Goal: Transaction & Acquisition: Book appointment/travel/reservation

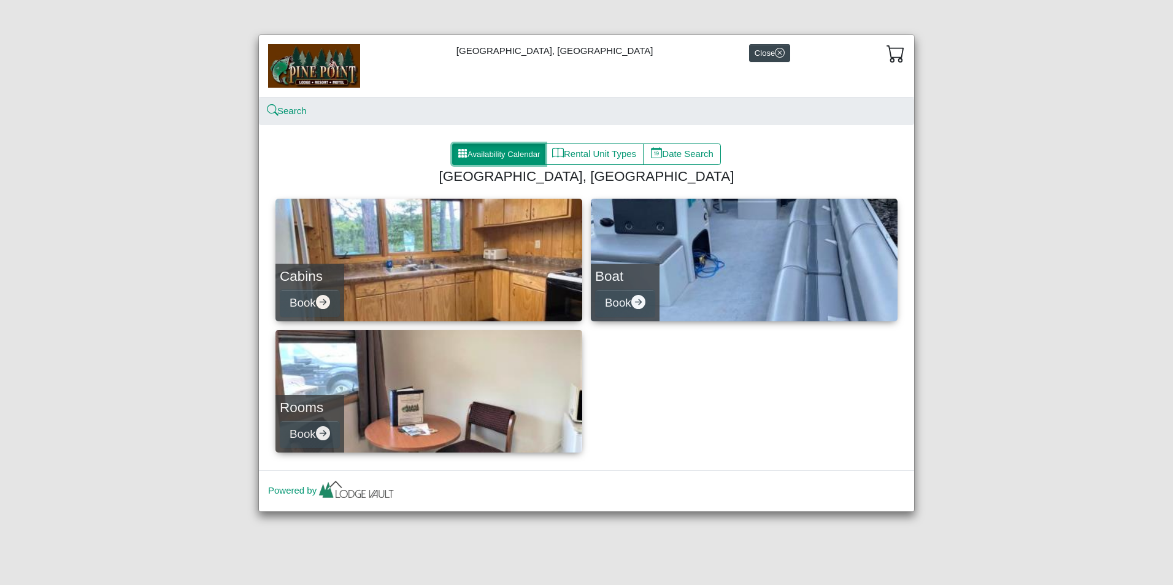
click at [491, 150] on button "Availability Calendar" at bounding box center [498, 155] width 93 height 22
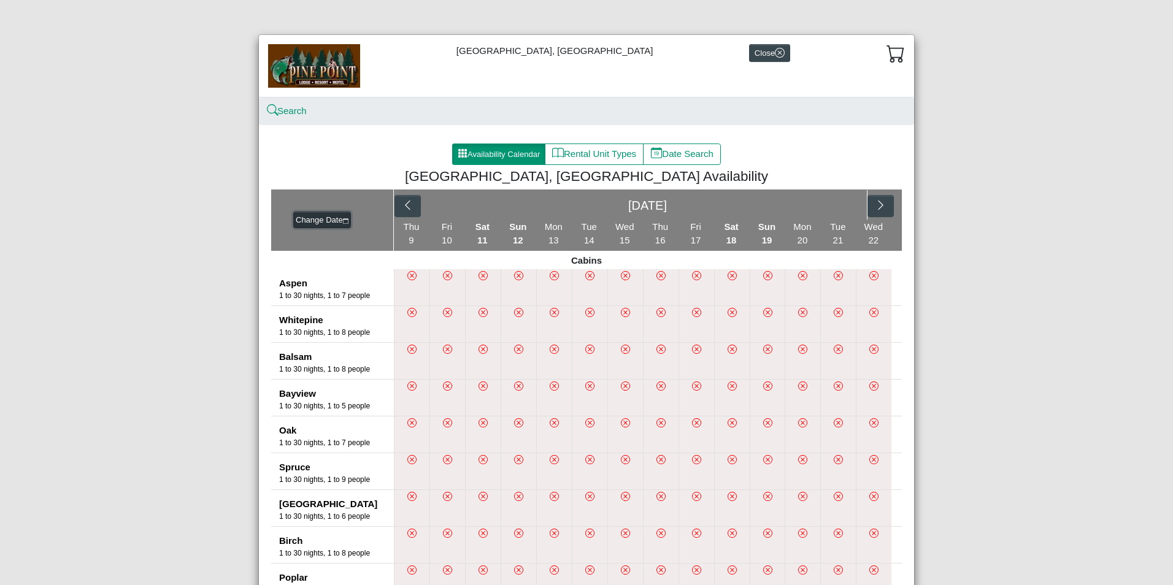
click at [300, 219] on button "Change Date" at bounding box center [322, 220] width 58 height 17
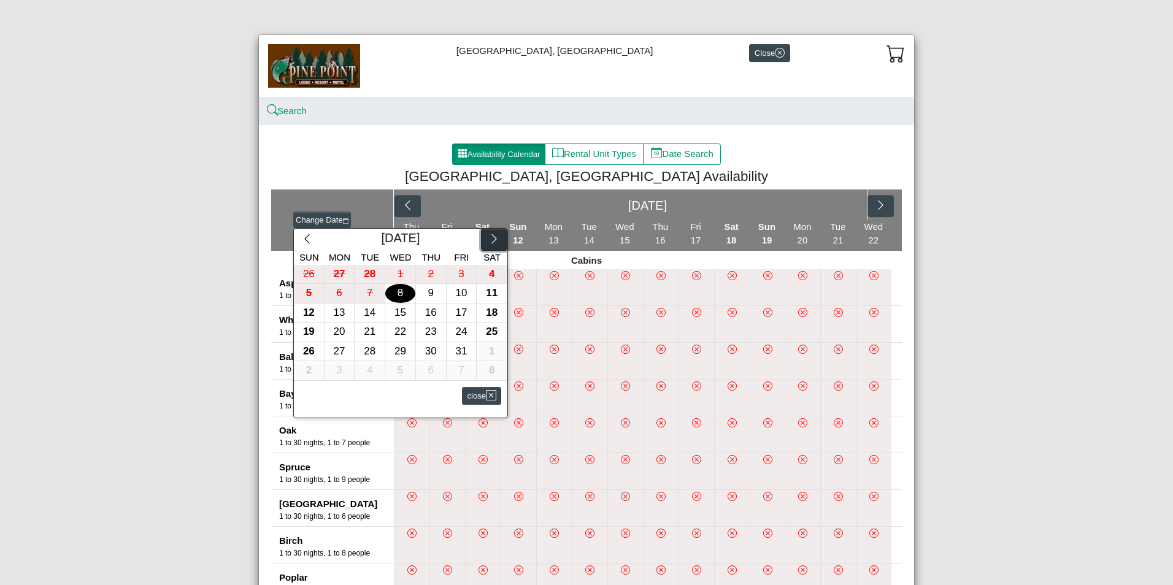
click at [489, 241] on icon "chevron right" at bounding box center [494, 239] width 12 height 12
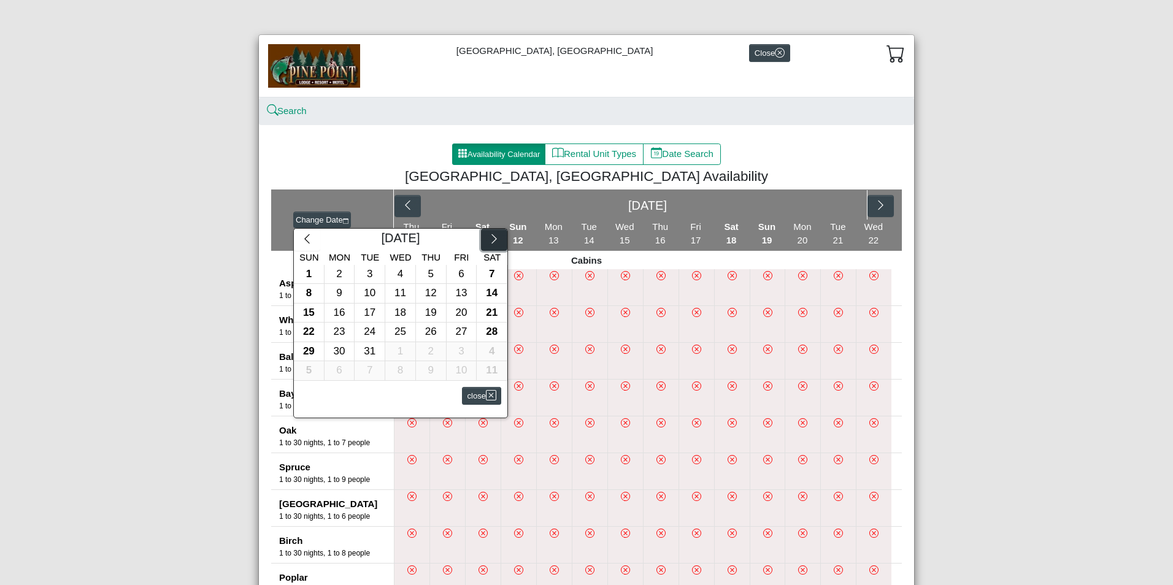
click at [489, 241] on icon "chevron right" at bounding box center [494, 239] width 12 height 12
click at [342, 295] on div "8" at bounding box center [339, 293] width 30 height 19
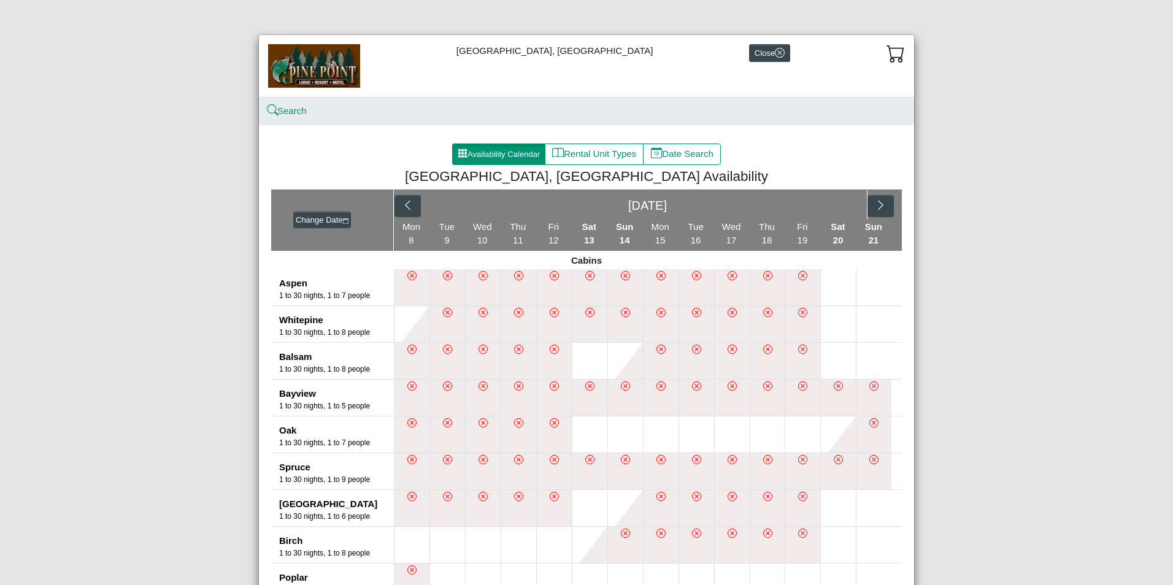
drag, startPoint x: 1163, startPoint y: 125, endPoint x: 1179, endPoint y: 285, distance: 160.9
click at [1172, 0] on html "[GEOGRAPHIC_DATA], [GEOGRAPHIC_DATA] Close Search Availability Calendar Rental …" at bounding box center [586, 0] width 1173 height 0
click at [561, 151] on button "Rental Unit Types" at bounding box center [594, 155] width 99 height 22
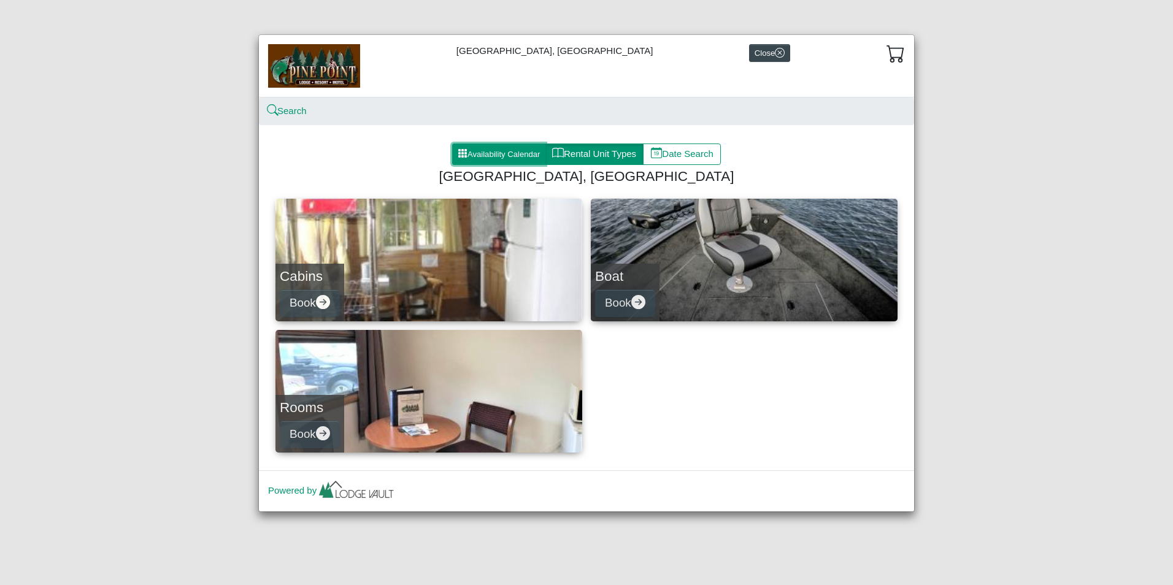
click at [480, 151] on button "Availability Calendar" at bounding box center [498, 155] width 93 height 22
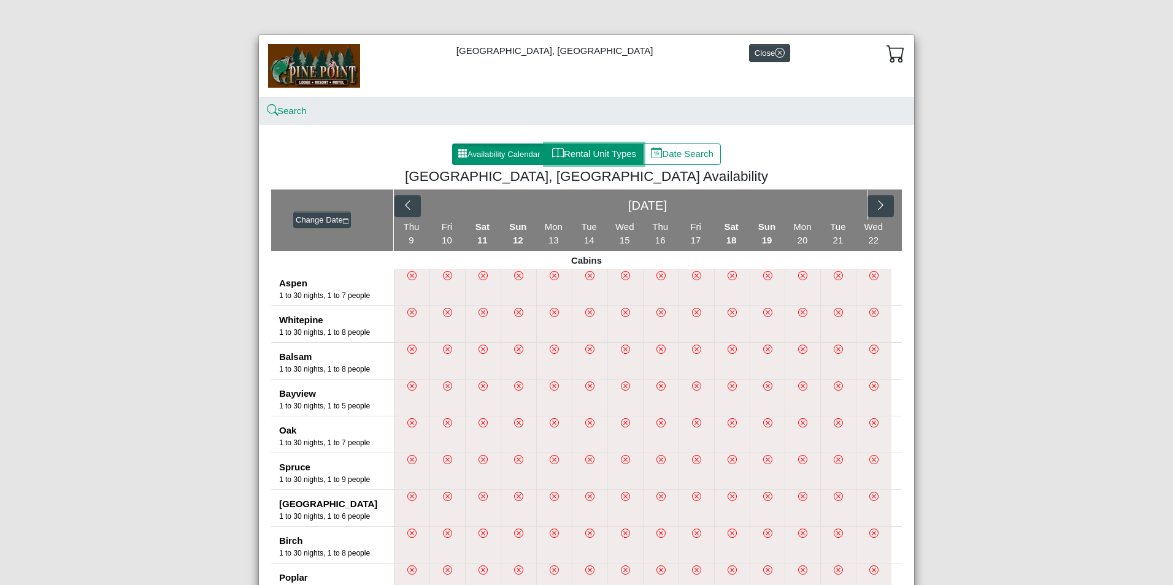
click at [587, 156] on button "Rental Unit Types" at bounding box center [594, 155] width 99 height 22
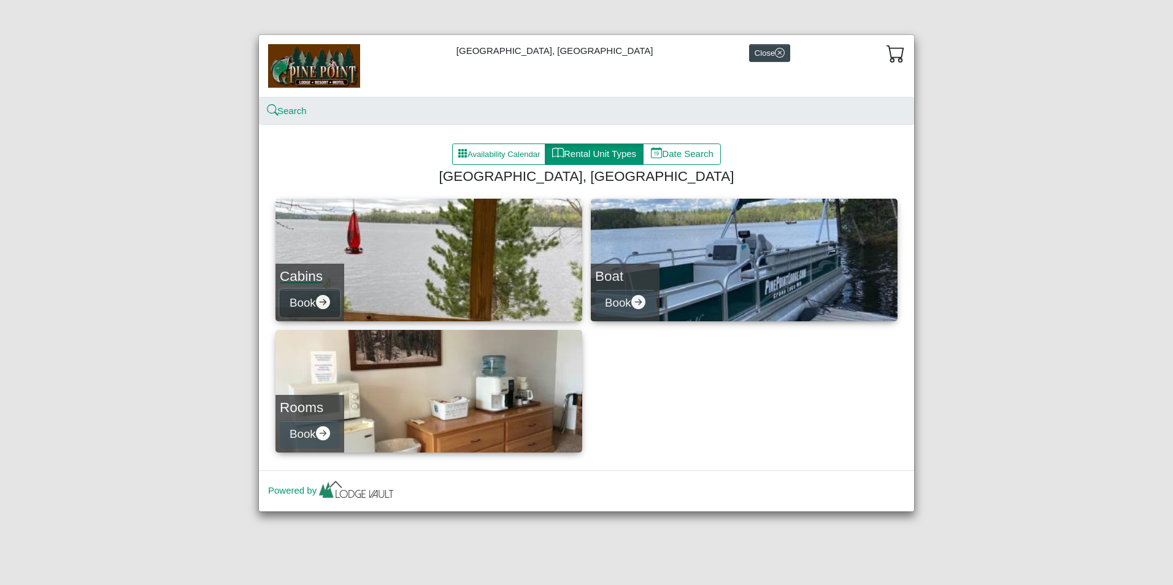
click at [305, 307] on button "Book" at bounding box center [310, 303] width 60 height 28
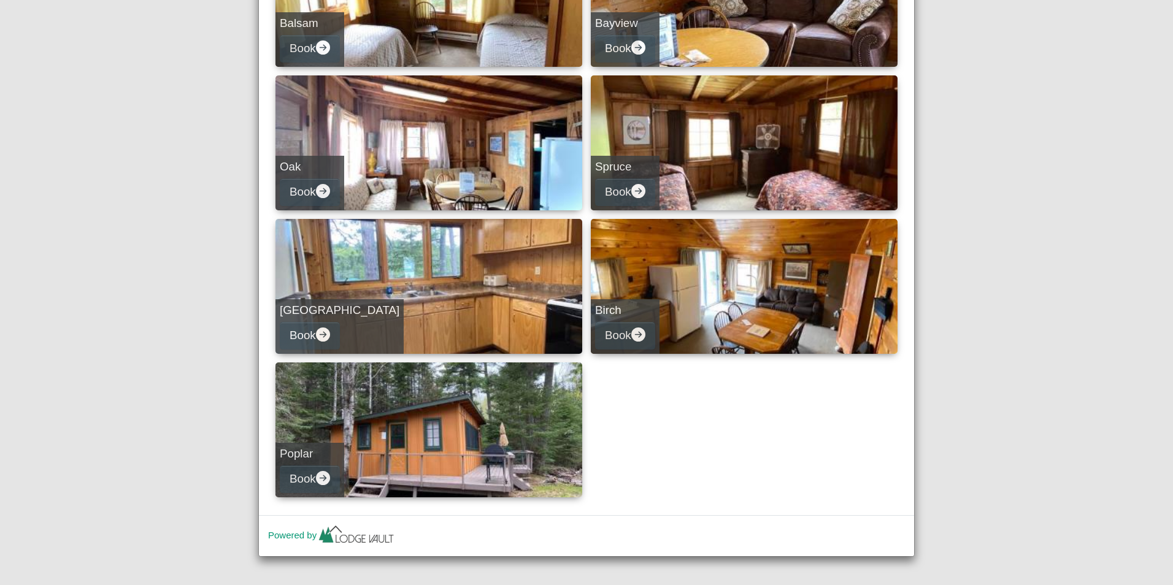
scroll to position [408, 0]
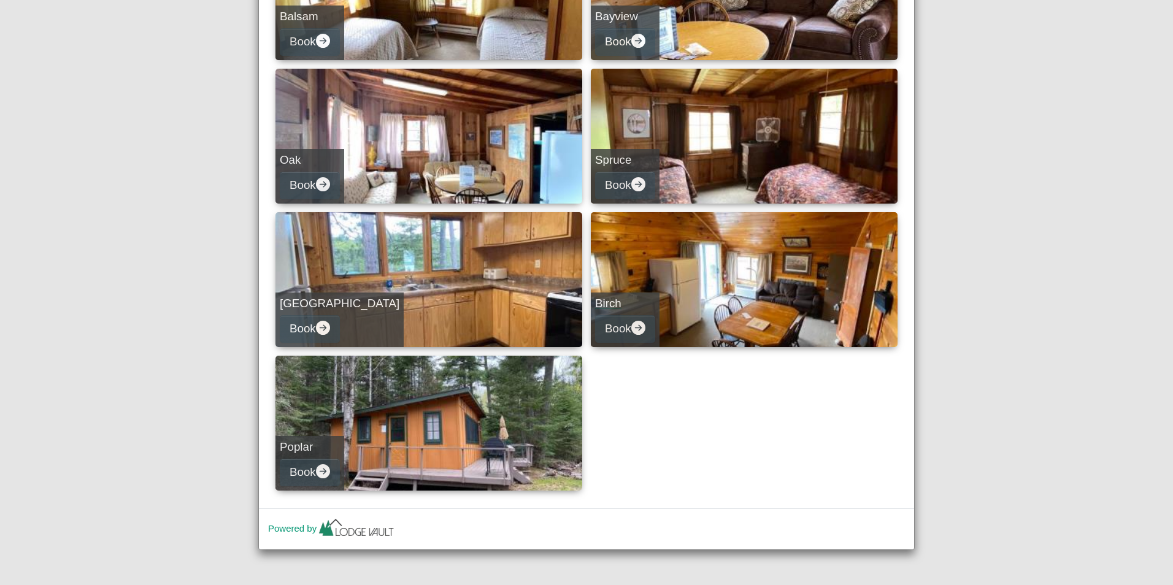
click at [701, 307] on link "Birch Book" at bounding box center [744, 279] width 307 height 135
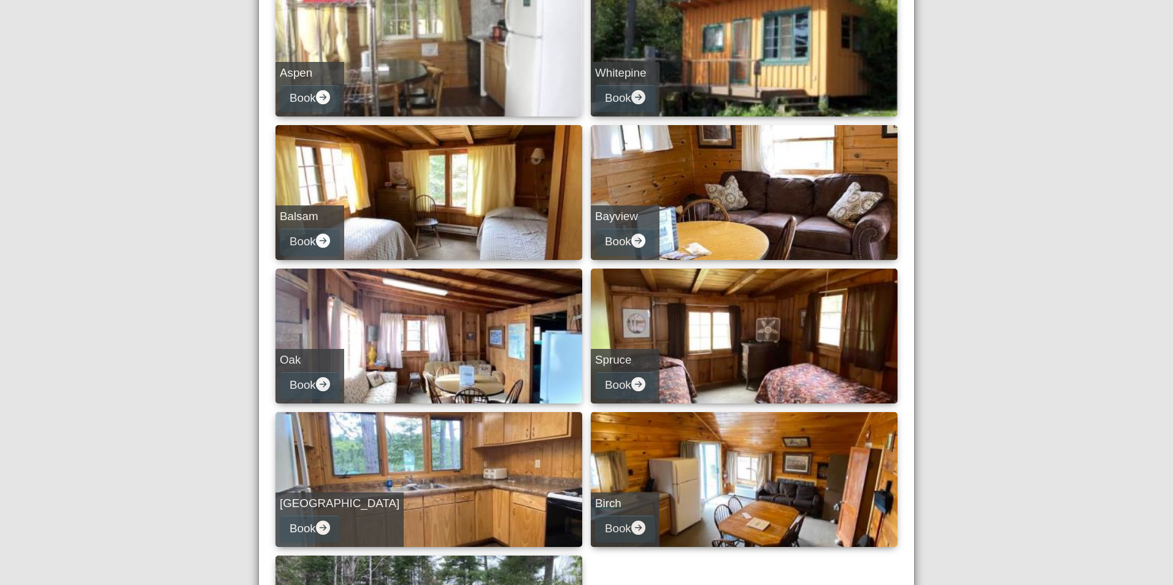
select select "*"
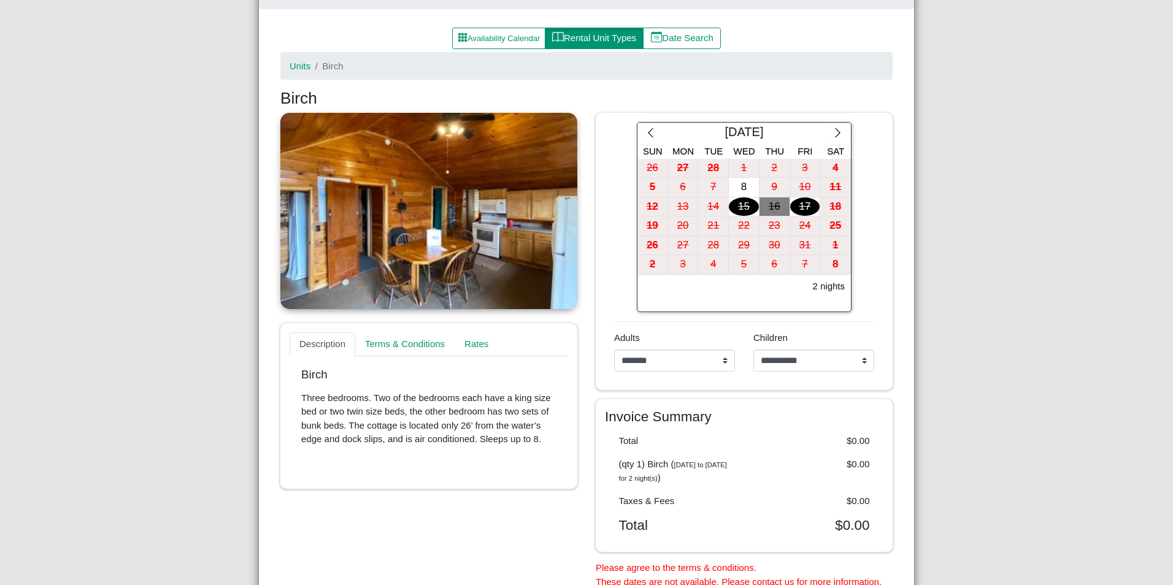
scroll to position [114, 0]
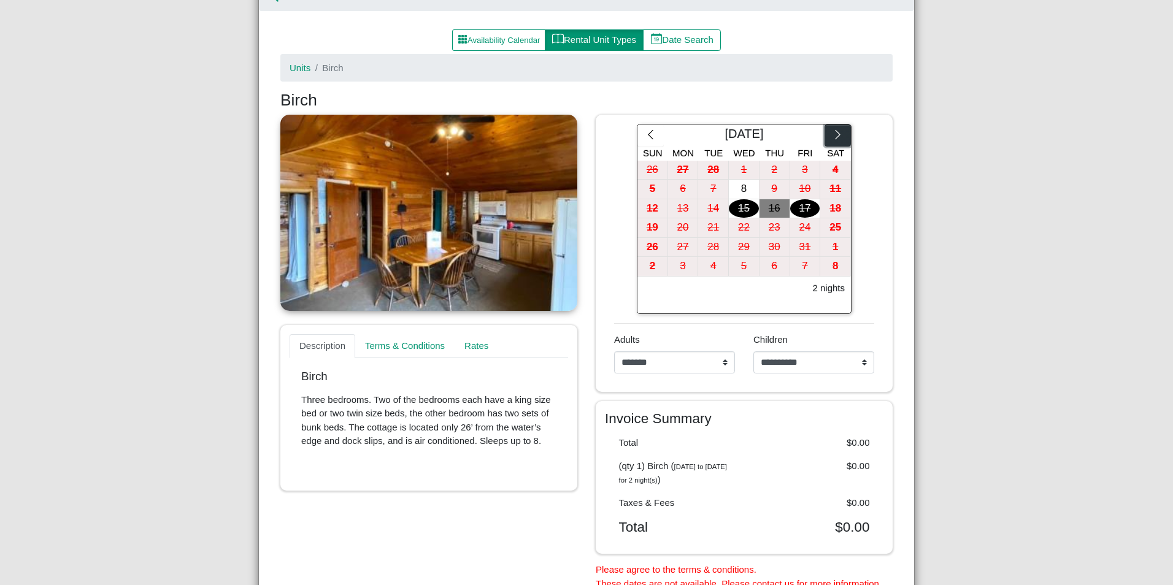
click at [832, 137] on icon "chevron right" at bounding box center [838, 135] width 12 height 12
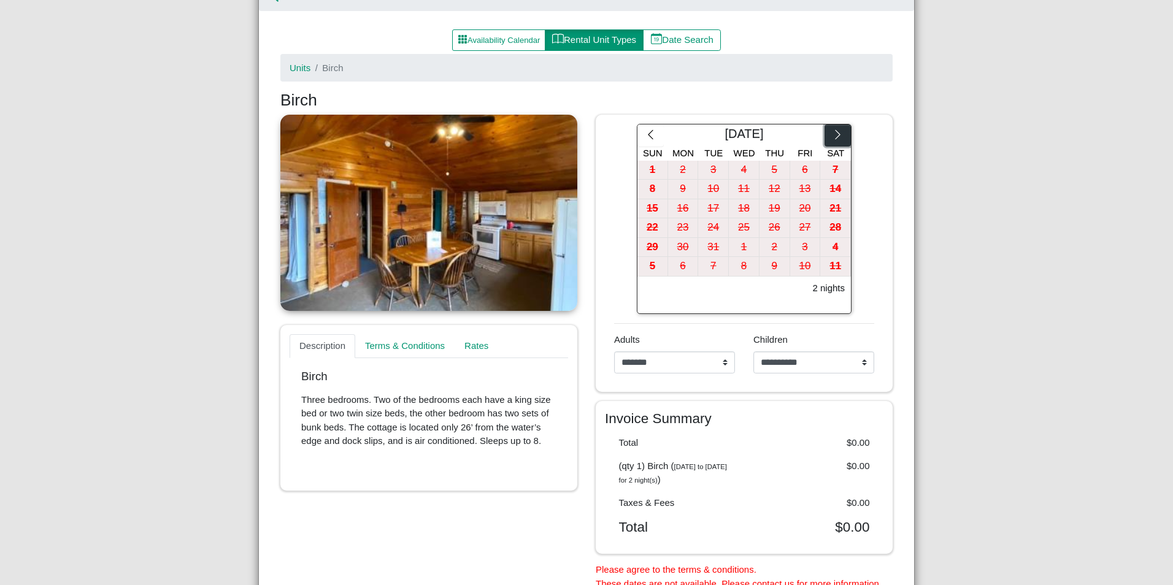
click at [832, 137] on icon "chevron right" at bounding box center [838, 135] width 12 height 12
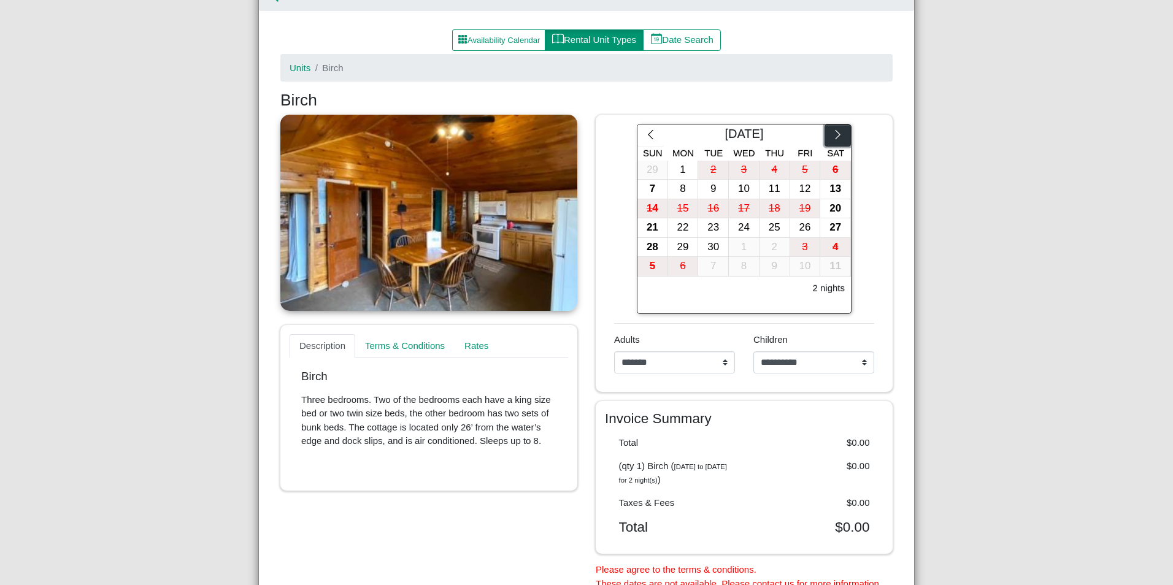
click at [832, 137] on icon "chevron right" at bounding box center [838, 135] width 12 height 12
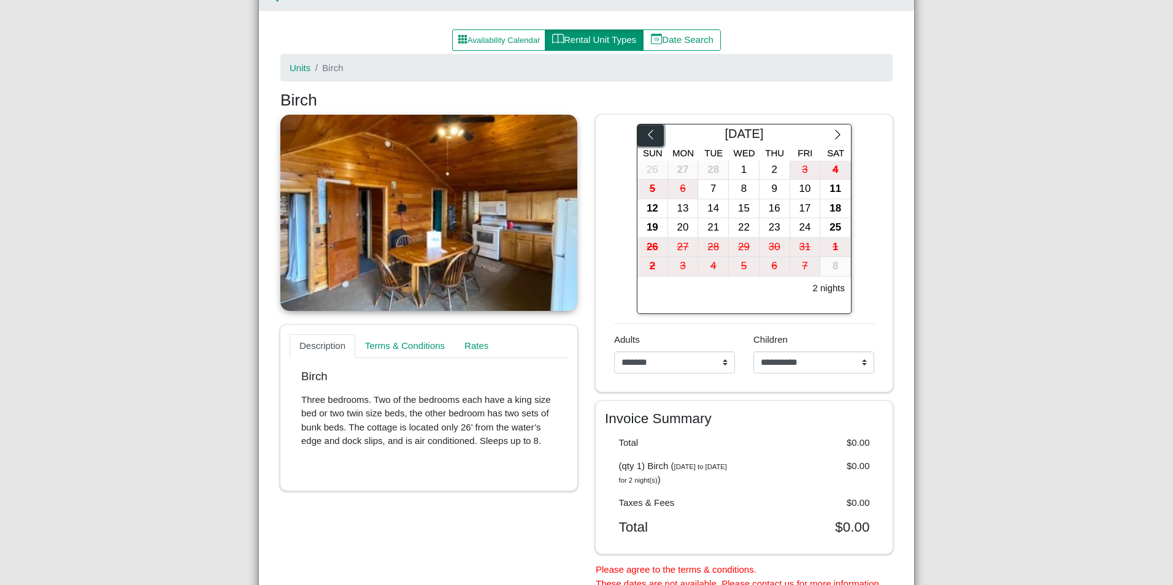
click at [648, 138] on icon "chevron left" at bounding box center [651, 135] width 12 height 12
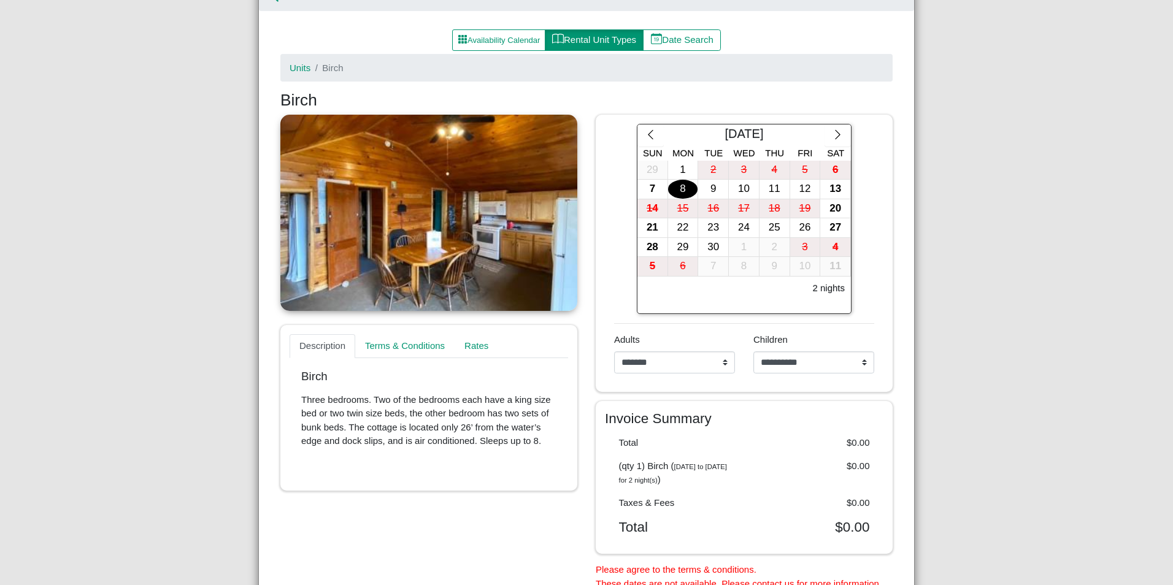
click at [680, 189] on div "8" at bounding box center [683, 189] width 30 height 19
click at [763, 190] on div "11" at bounding box center [774, 189] width 30 height 19
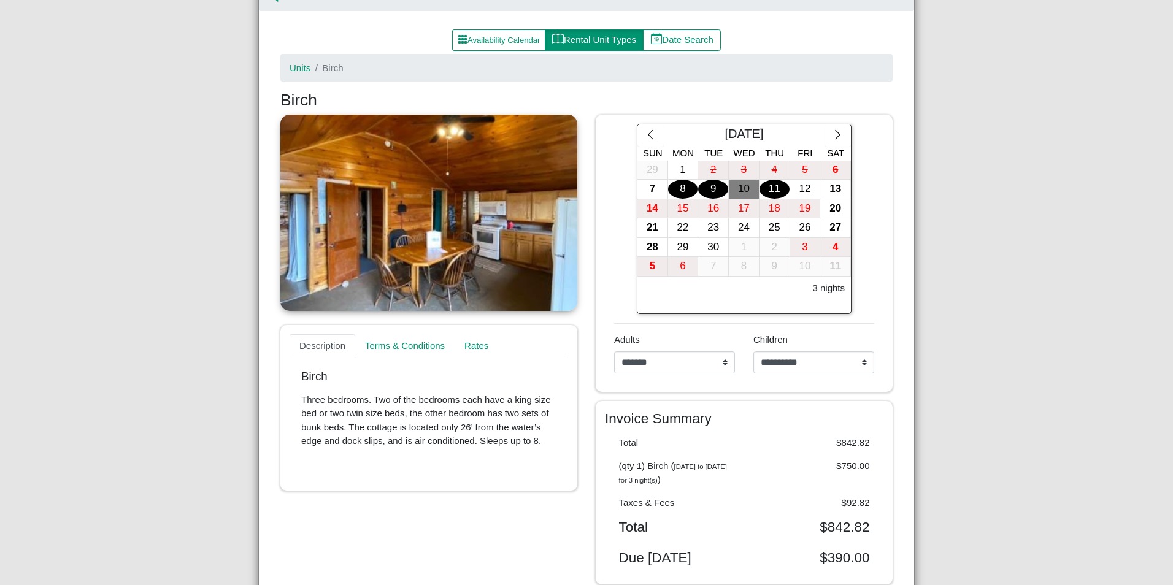
click at [716, 191] on div "9" at bounding box center [713, 189] width 30 height 19
click at [767, 188] on div "11" at bounding box center [774, 189] width 30 height 19
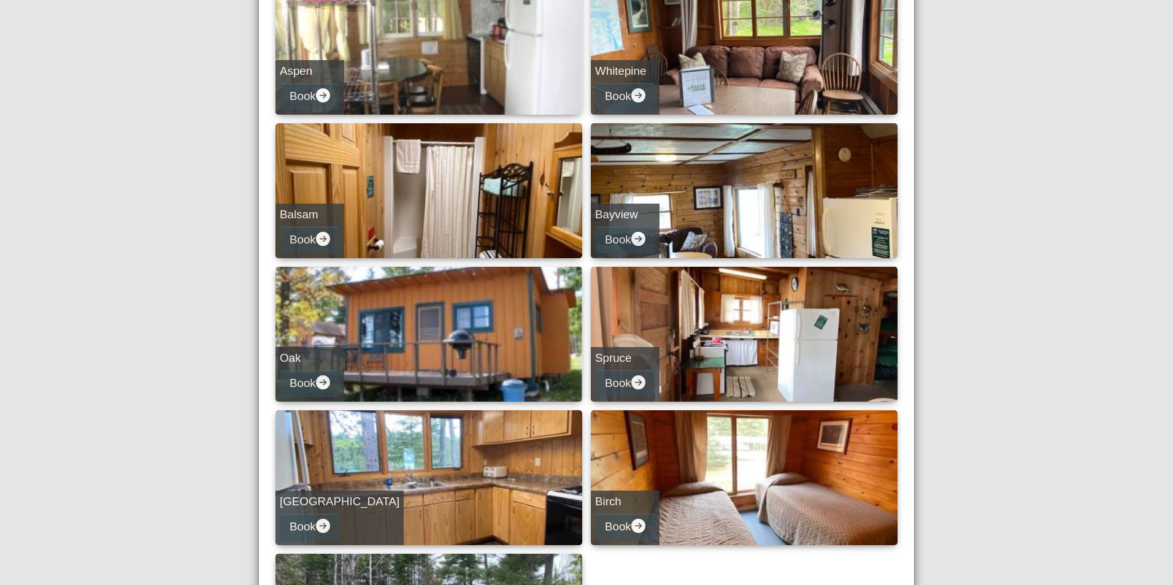
scroll to position [307, 0]
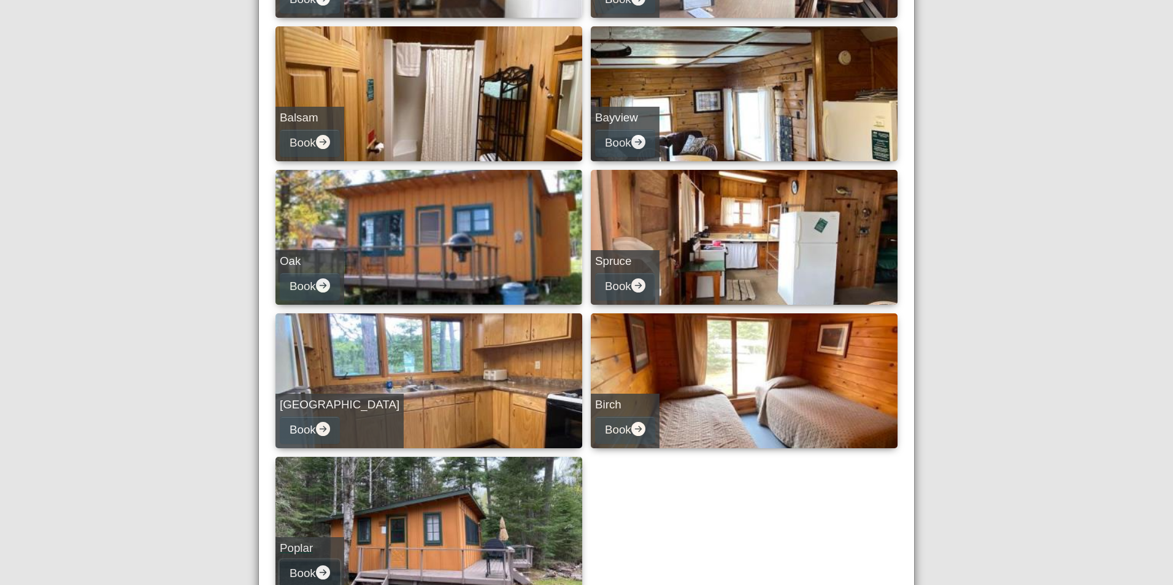
click at [306, 567] on button "Book" at bounding box center [310, 574] width 60 height 28
select select "*"
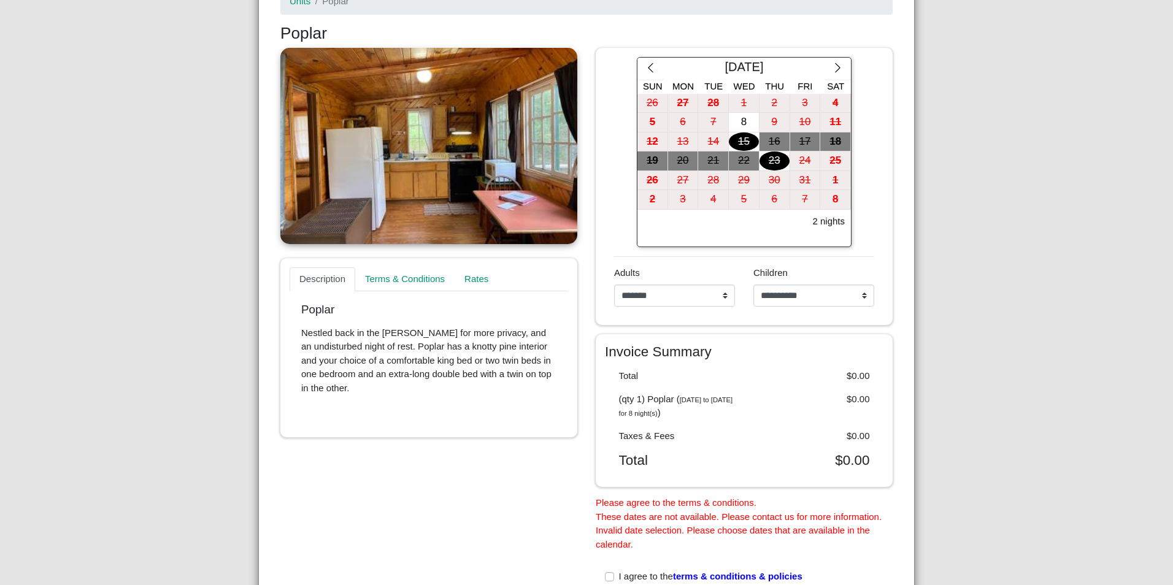
scroll to position [179, 0]
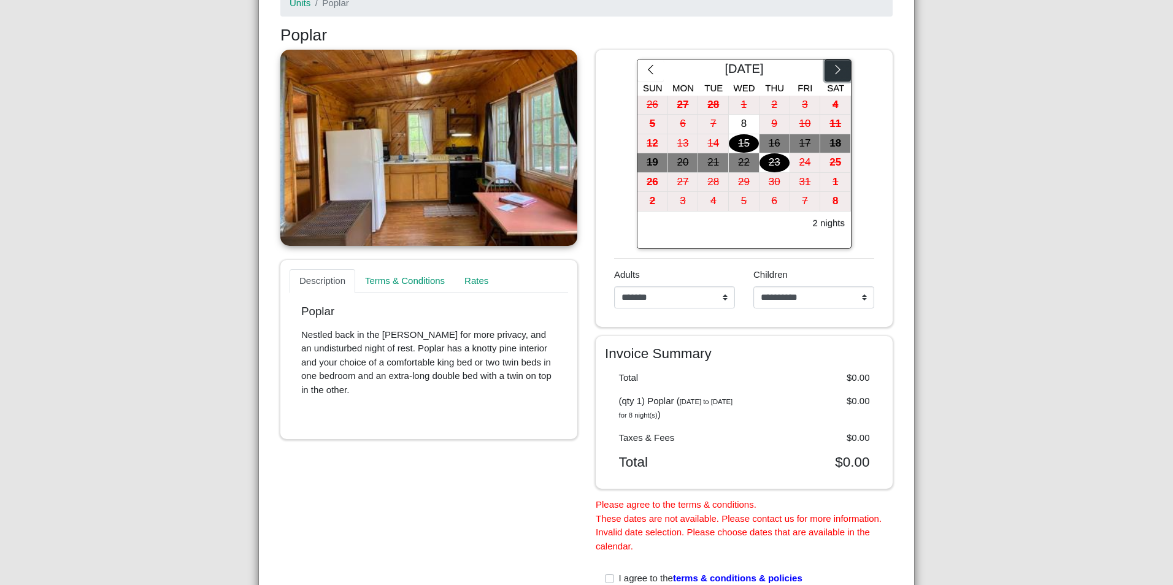
click at [838, 69] on icon "chevron right" at bounding box center [838, 70] width 12 height 12
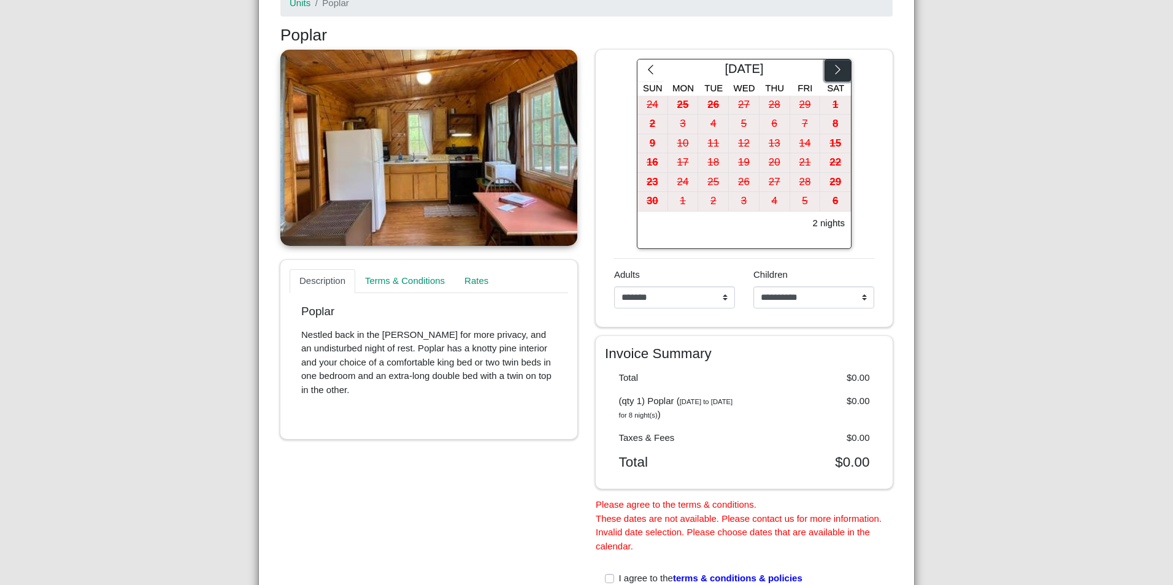
click at [838, 69] on icon "chevron right" at bounding box center [838, 70] width 12 height 12
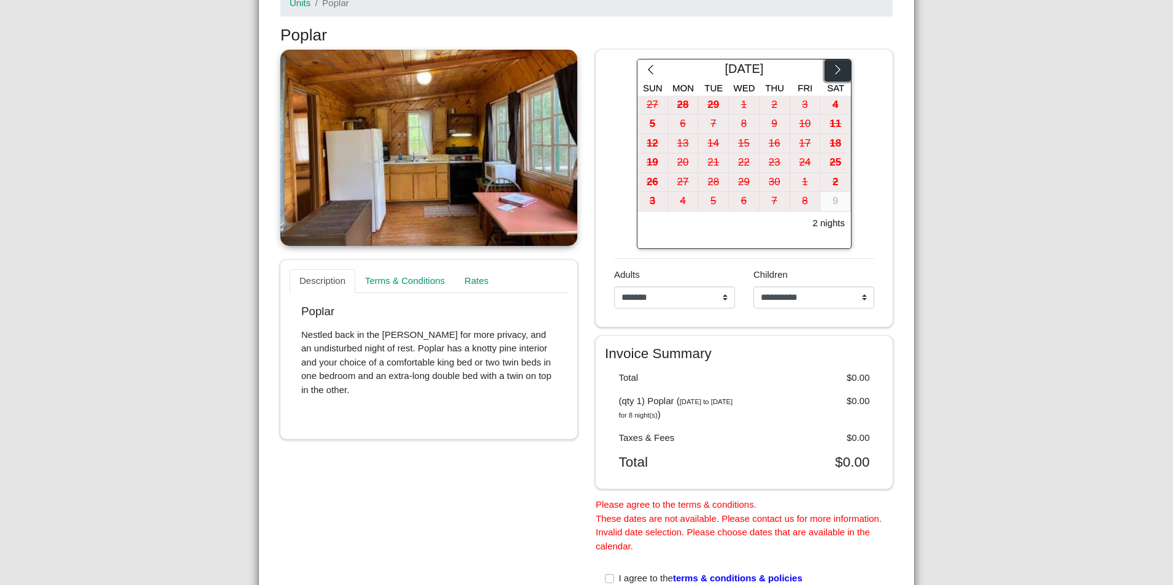
click at [838, 69] on icon "chevron right" at bounding box center [838, 70] width 12 height 12
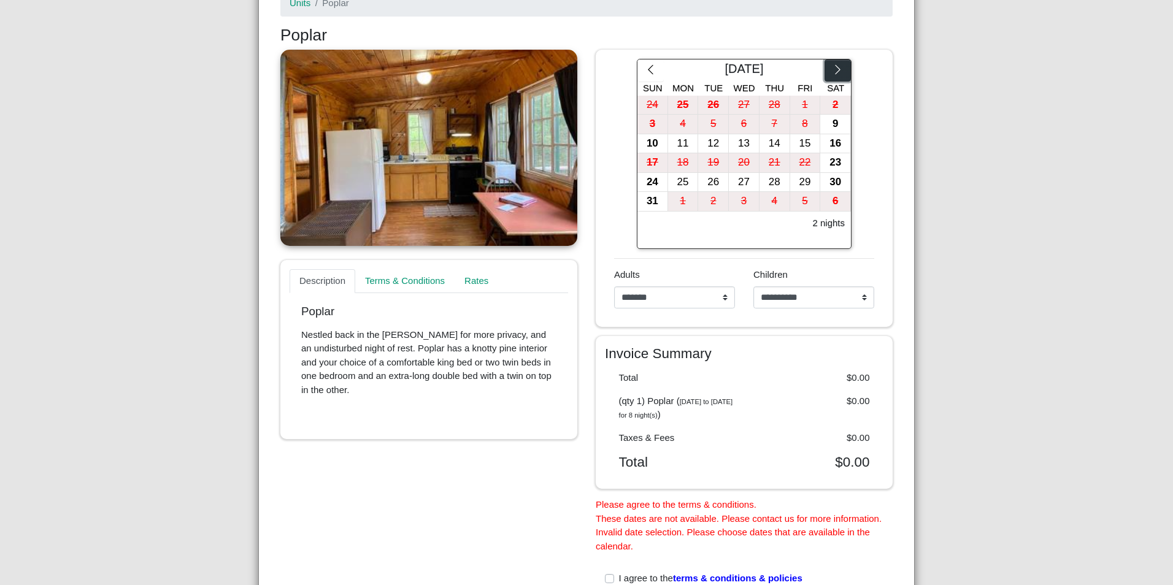
click at [838, 69] on icon "chevron right" at bounding box center [838, 70] width 12 height 12
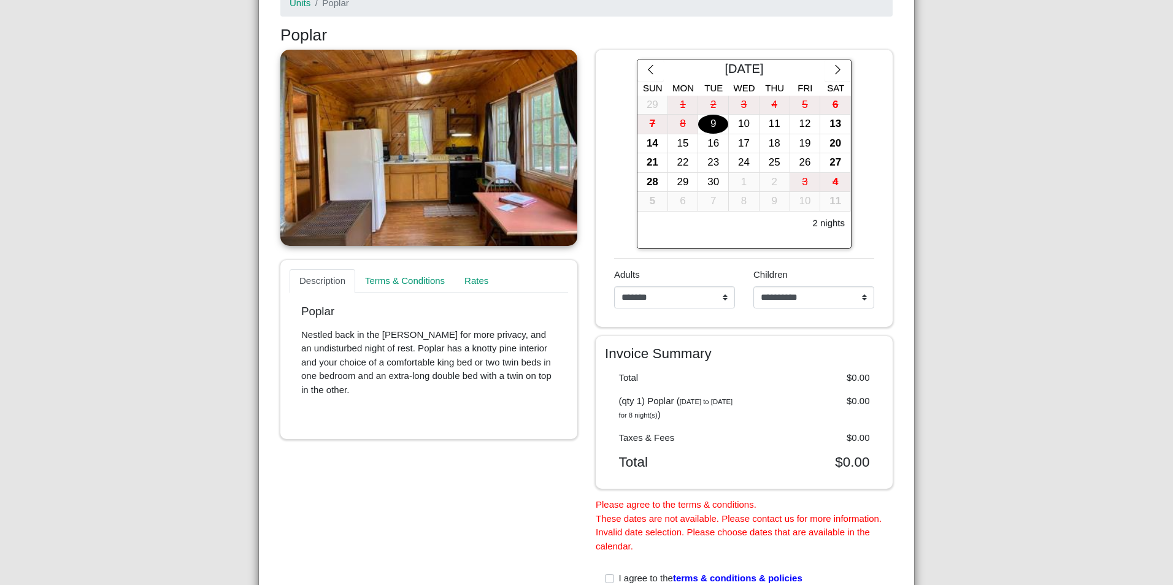
click at [719, 125] on div "9" at bounding box center [713, 124] width 30 height 19
click at [766, 125] on div "11" at bounding box center [774, 124] width 30 height 19
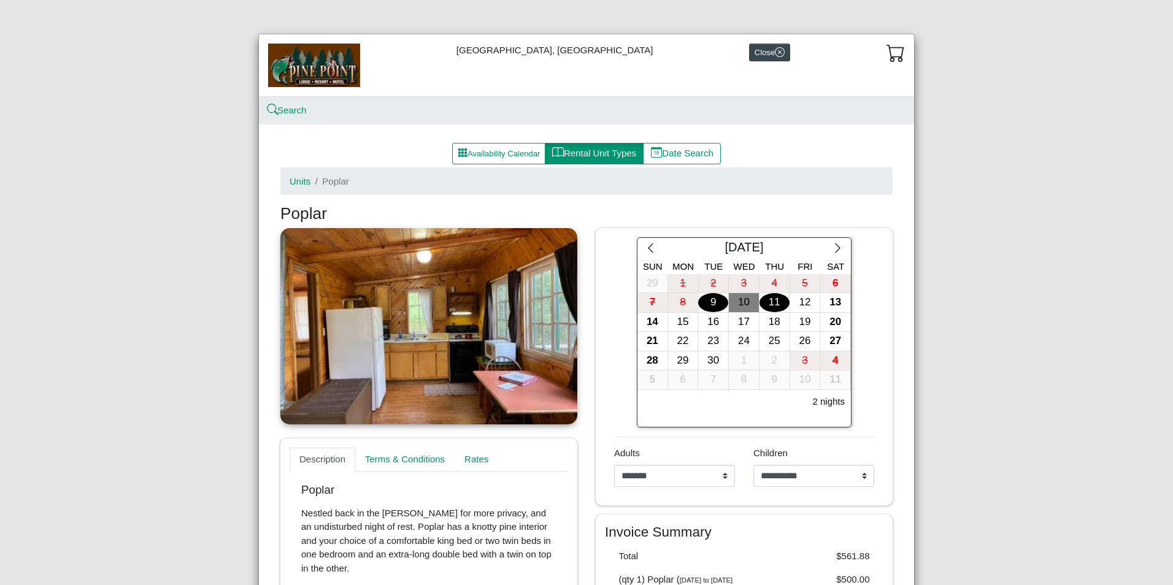
scroll to position [0, 0]
drag, startPoint x: 340, startPoint y: 360, endPoint x: 343, endPoint y: 353, distance: 7.4
click at [340, 359] on link at bounding box center [428, 327] width 297 height 196
